Goal: Find specific page/section: Find specific page/section

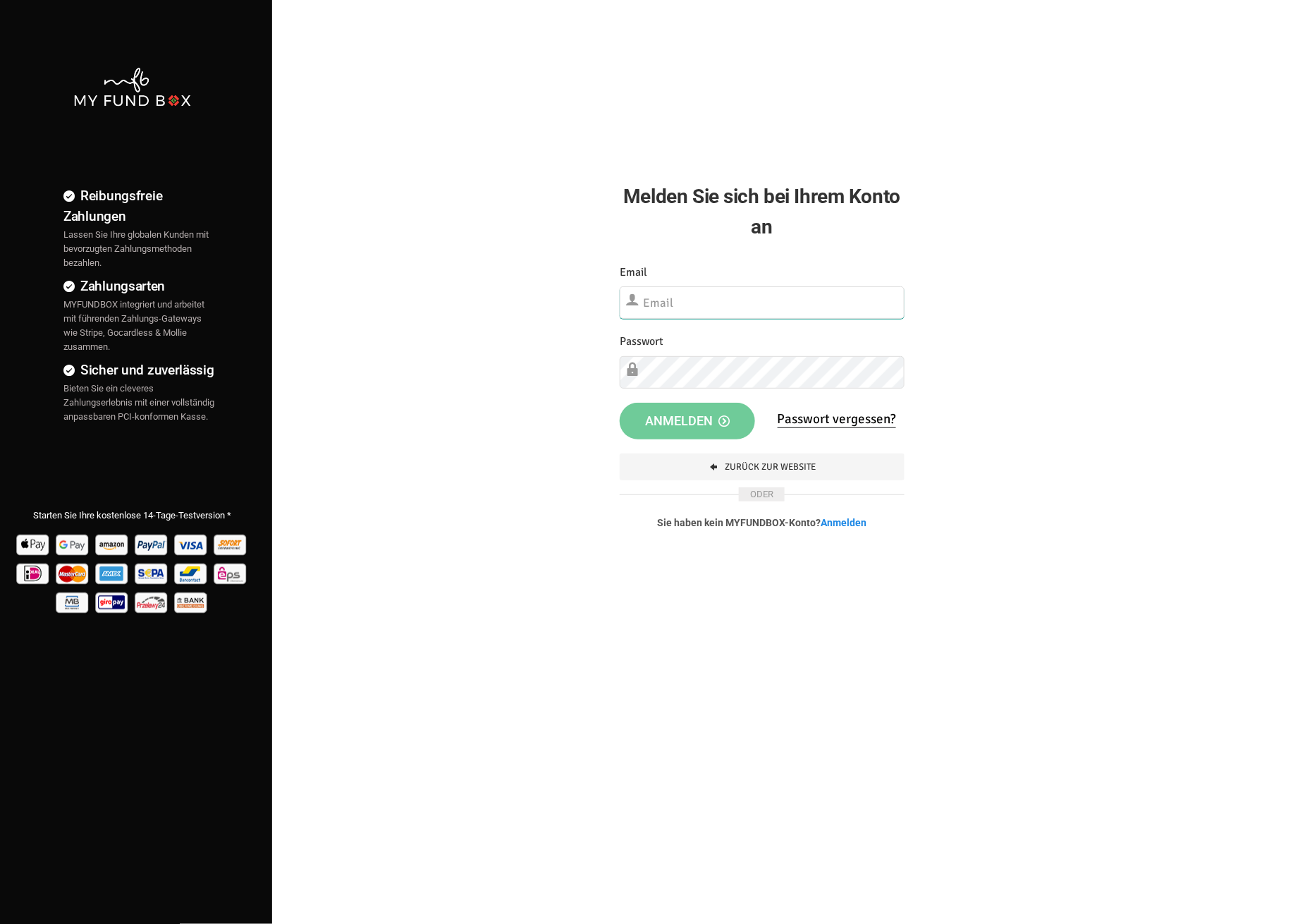
type input "[EMAIL_ADDRESS][DOMAIN_NAME]"
click at [666, 407] on button "Anmelden" at bounding box center [687, 419] width 136 height 37
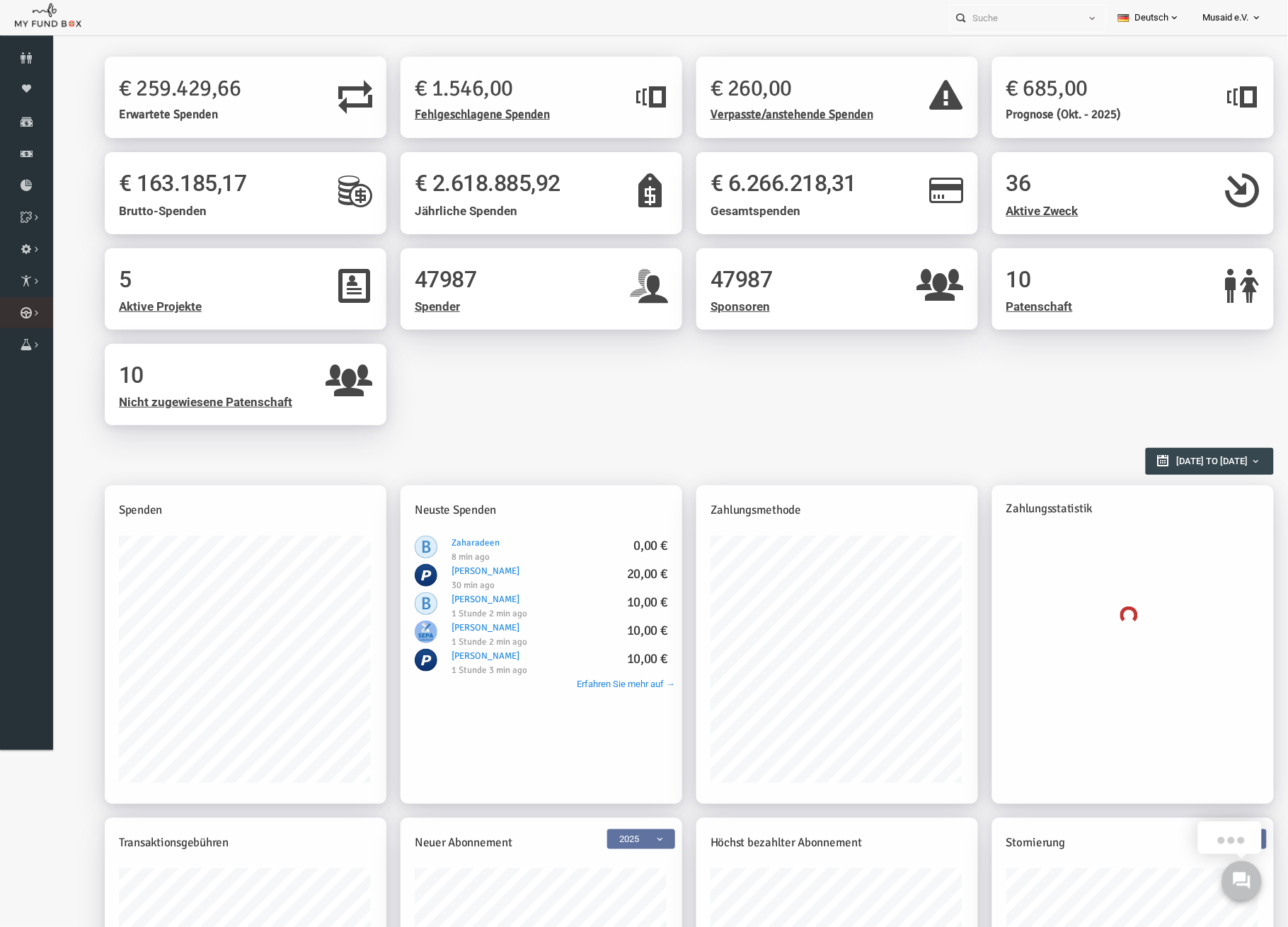
click at [0, 0] on link "Kurban Liste" at bounding box center [0, 0] width 0 height 0
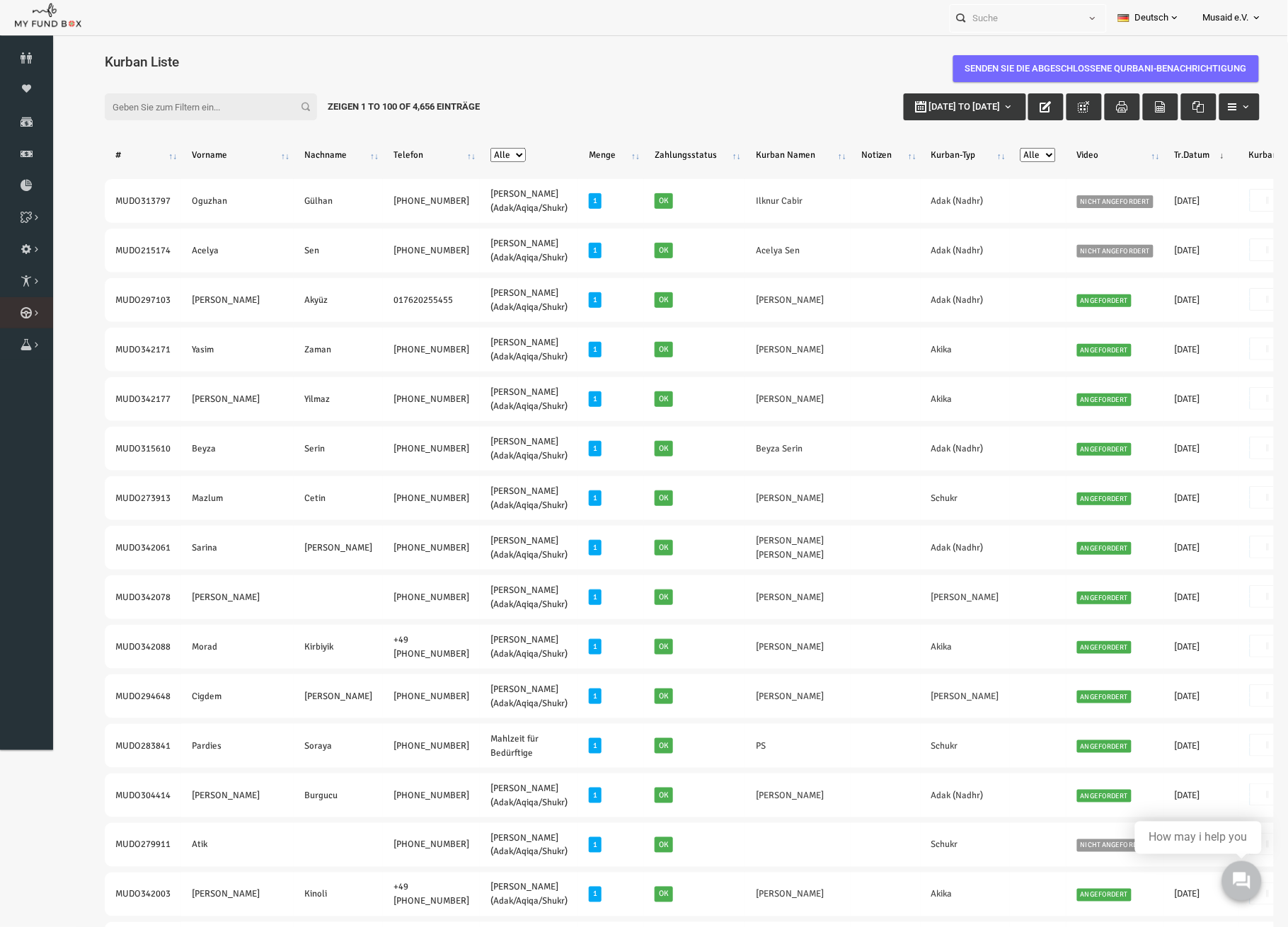
click at [0, 0] on link "Kurban Liste" at bounding box center [0, 0] width 0 height 0
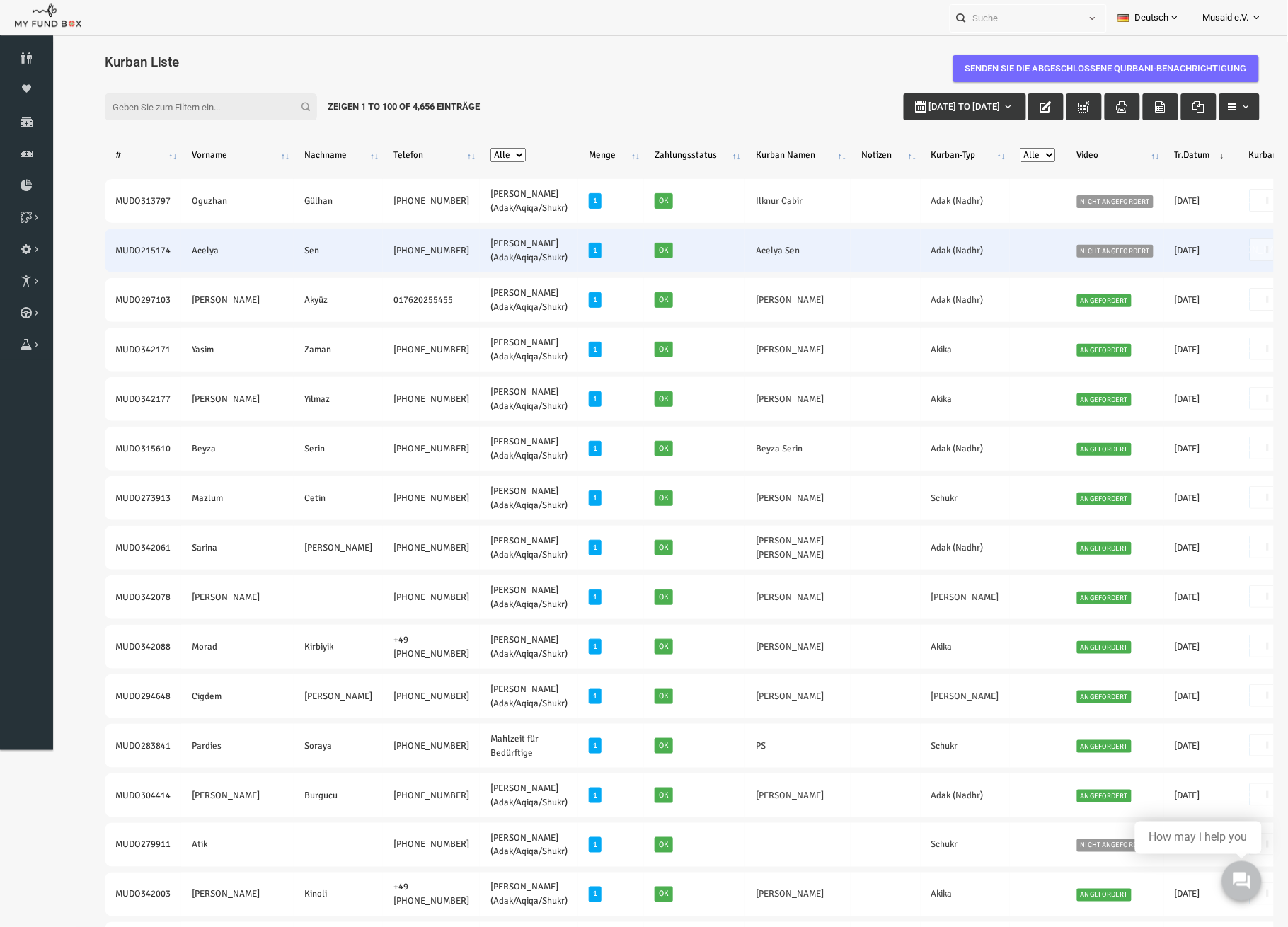
drag, startPoint x: 84, startPoint y: 252, endPoint x: 377, endPoint y: 260, distance: 293.1
click at [377, 260] on tr "MUDO215174 Acelya Sen +49 15123214649 Nafilah Kurban (Adak/Aqiqa/Shukr) 1 Ok Ac…" at bounding box center [759, 250] width 1360 height 44
copy tr "MUDO215174 Acelya Sen +49 15123214649"
drag, startPoint x: 718, startPoint y: 244, endPoint x: 670, endPoint y: 260, distance: 50.6
click at [720, 260] on td "Acelya Sen" at bounding box center [773, 250] width 106 height 44
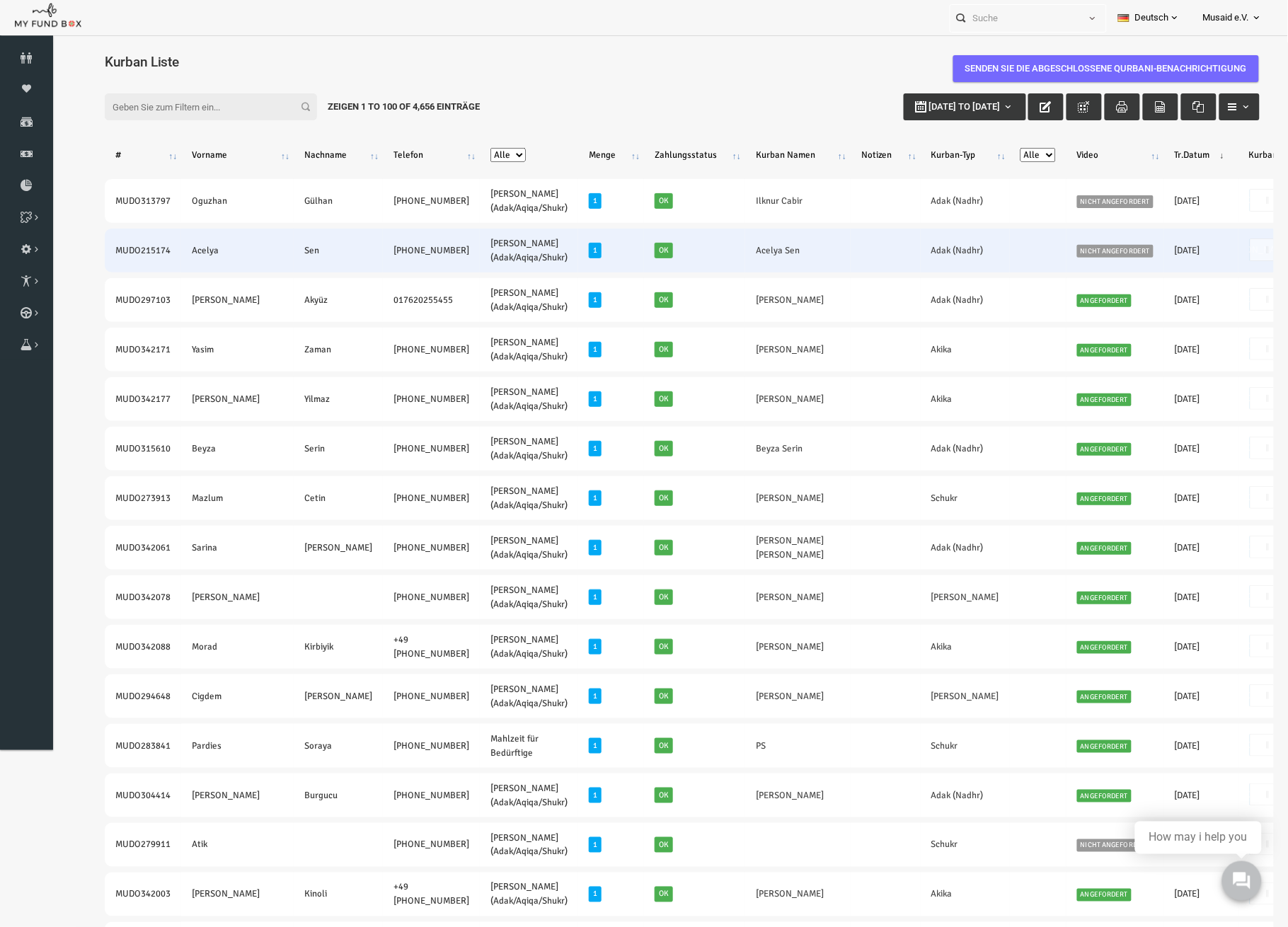
copy link "Acelya Sen"
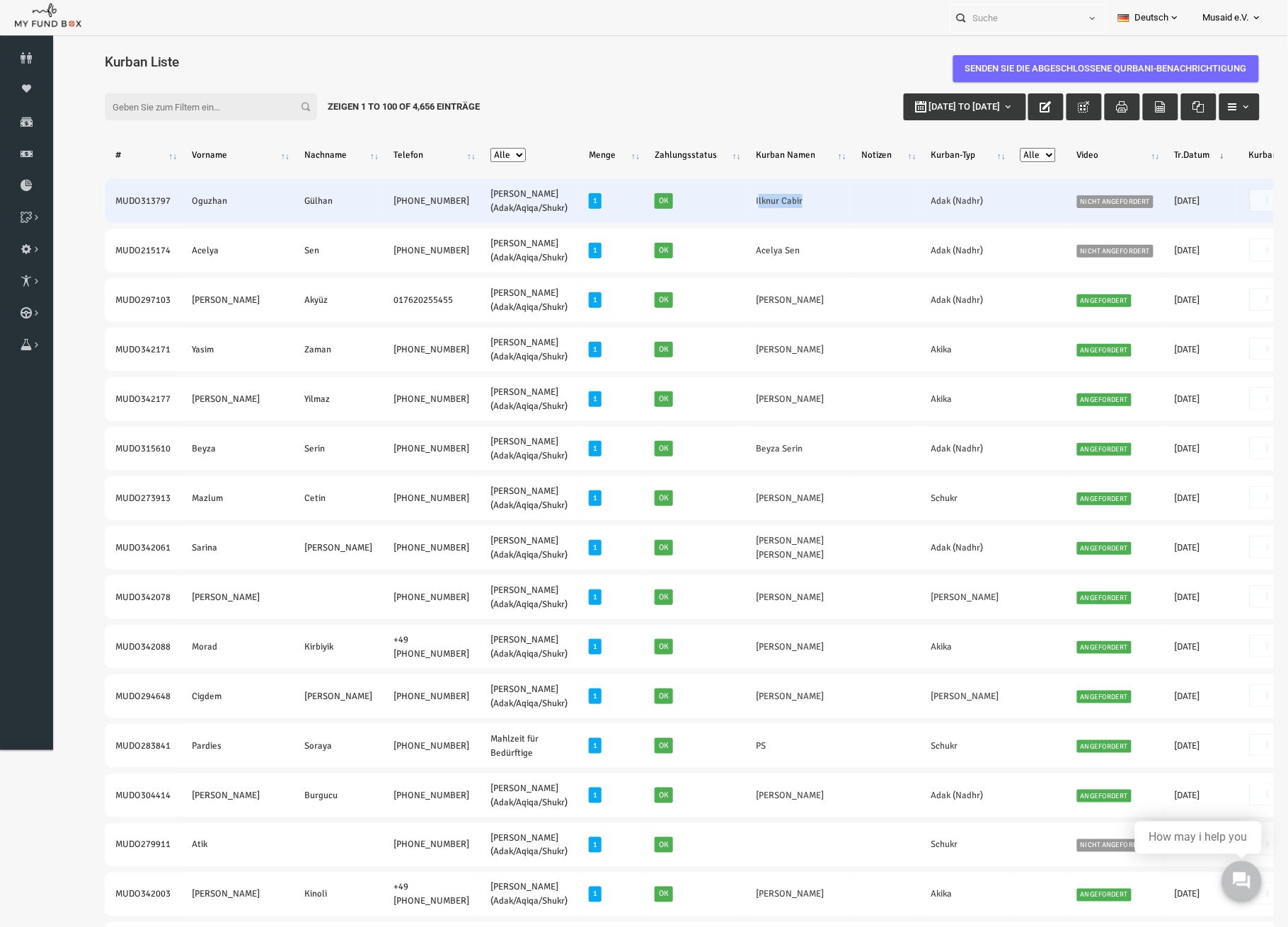
drag, startPoint x: 764, startPoint y: 206, endPoint x: 663, endPoint y: 210, distance: 101.1
click at [663, 210] on tr "MUDO313797 Oguzhan Gülhan +49 15119689024 Nafilah Kurban (Adak/Aqiqa/Shukr) 1 O…" at bounding box center [759, 200] width 1360 height 44
copy link "Ilknur Cabir"
click at [724, 204] on td "Ilknur Cabir" at bounding box center [773, 200] width 106 height 44
drag, startPoint x: 731, startPoint y: 204, endPoint x: 676, endPoint y: 201, distance: 55.1
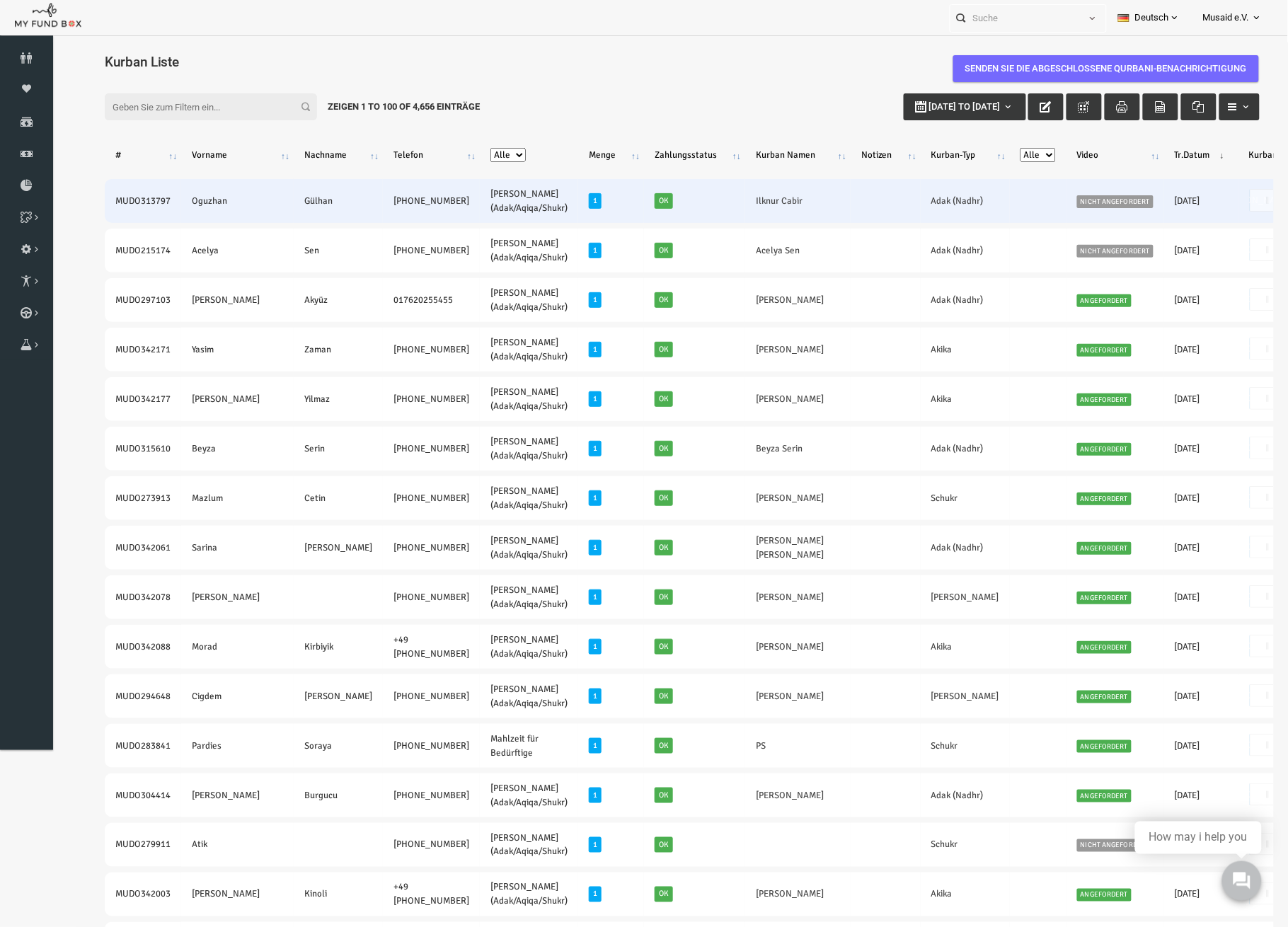
click at [720, 201] on td "Ilknur Cabir" at bounding box center [773, 200] width 106 height 44
copy link "Ilknur Cabir"
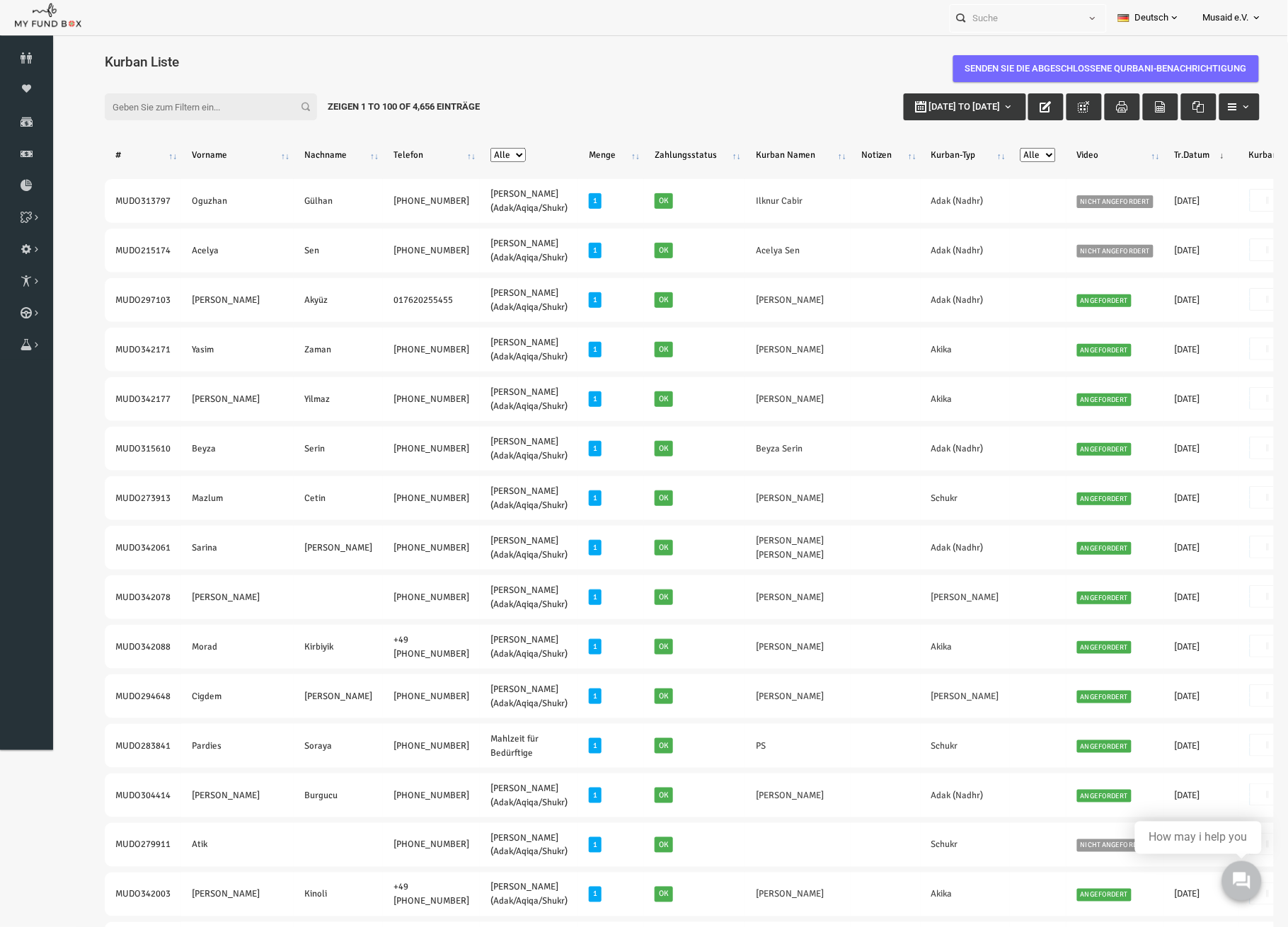
drag, startPoint x: 87, startPoint y: 201, endPoint x: 387, endPoint y: 222, distance: 300.7
copy tr "MUDO313797 Oguzhan Gülhan +49 15119689024"
click at [0, 0] on link "Kurban Liste" at bounding box center [0, 0] width 0 height 0
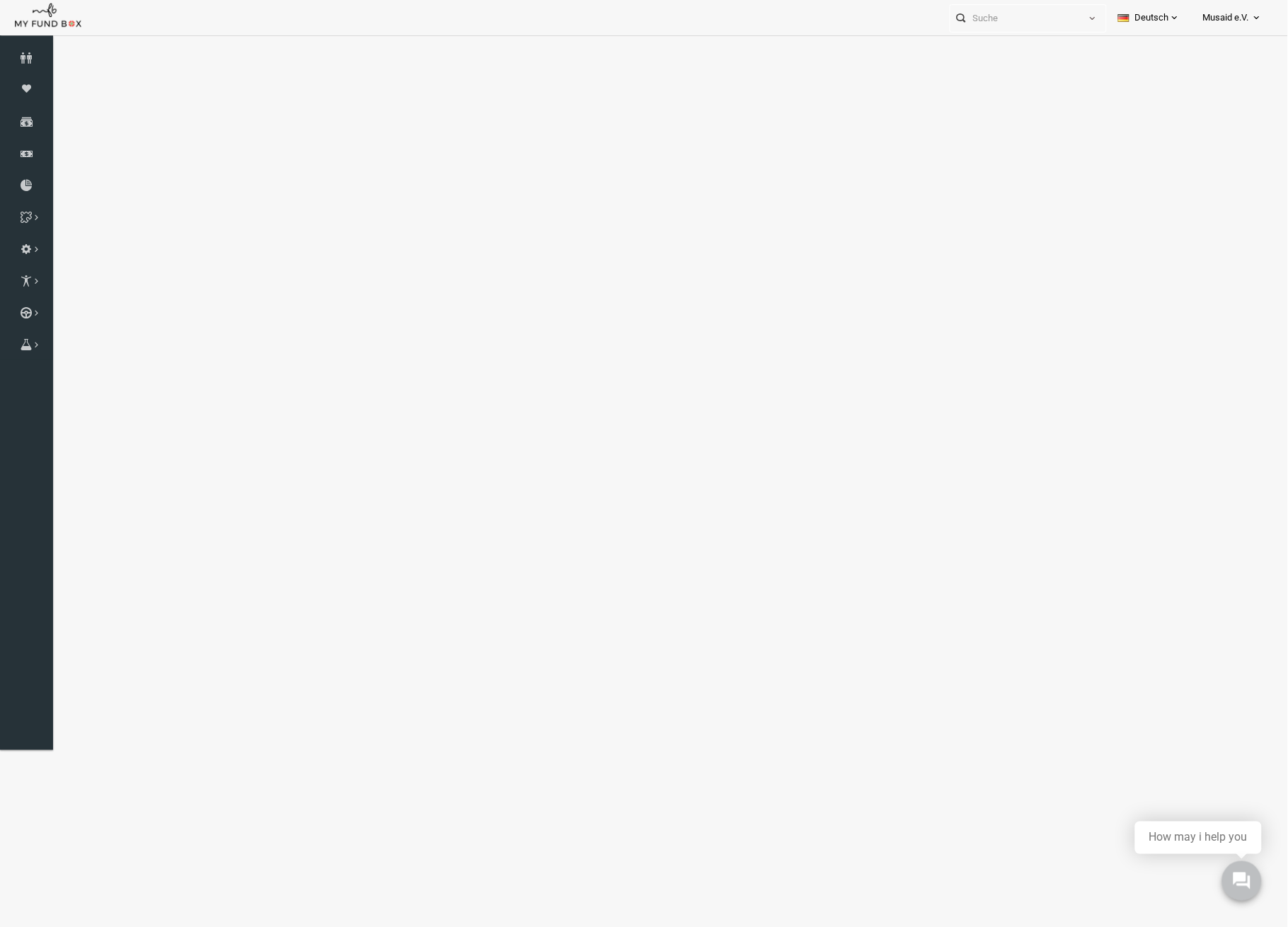
select select "100"
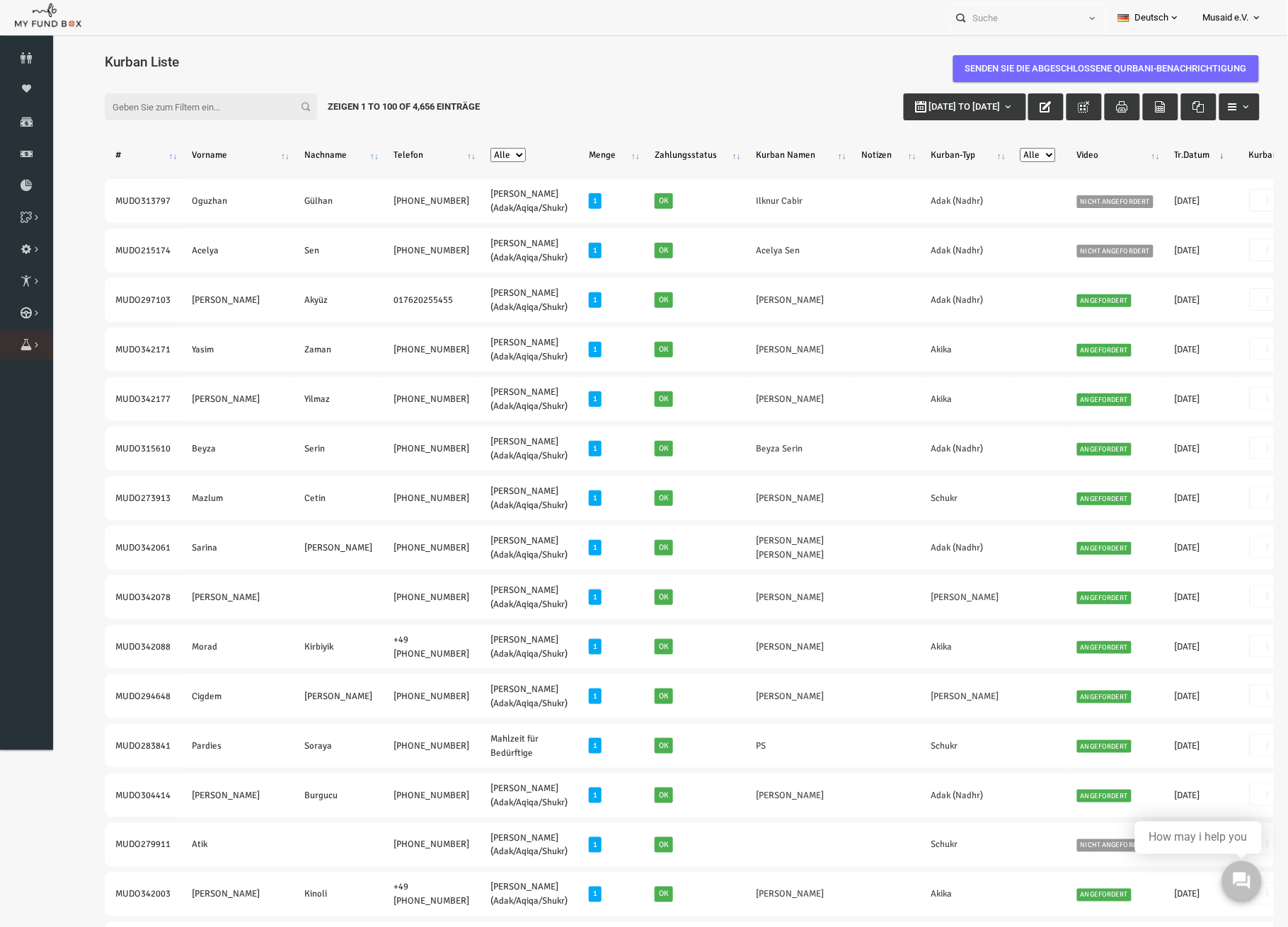
click at [0, 0] on icon at bounding box center [0, 0] width 0 height 0
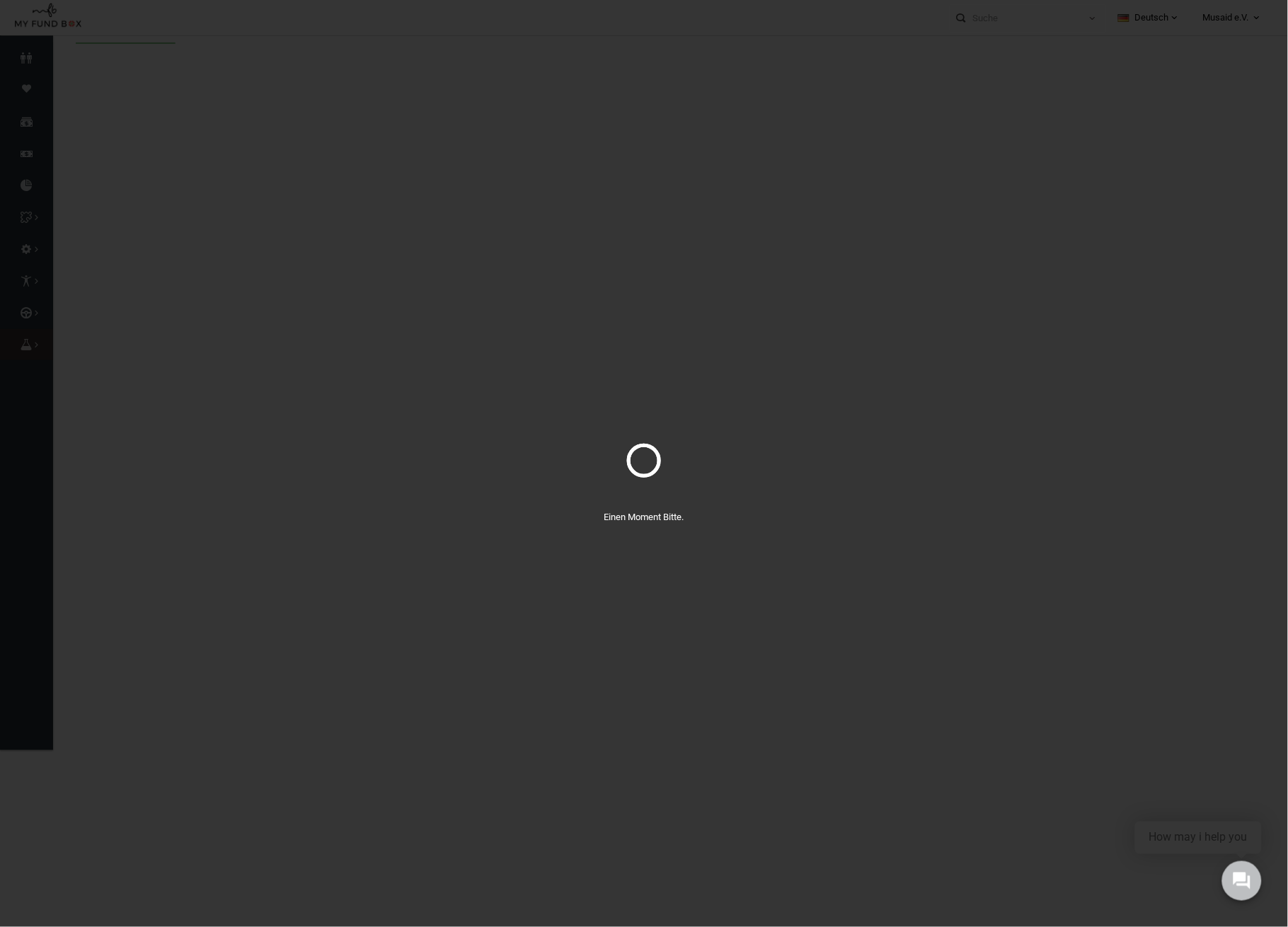
select select "100"
